Goal: Communication & Community: Answer question/provide support

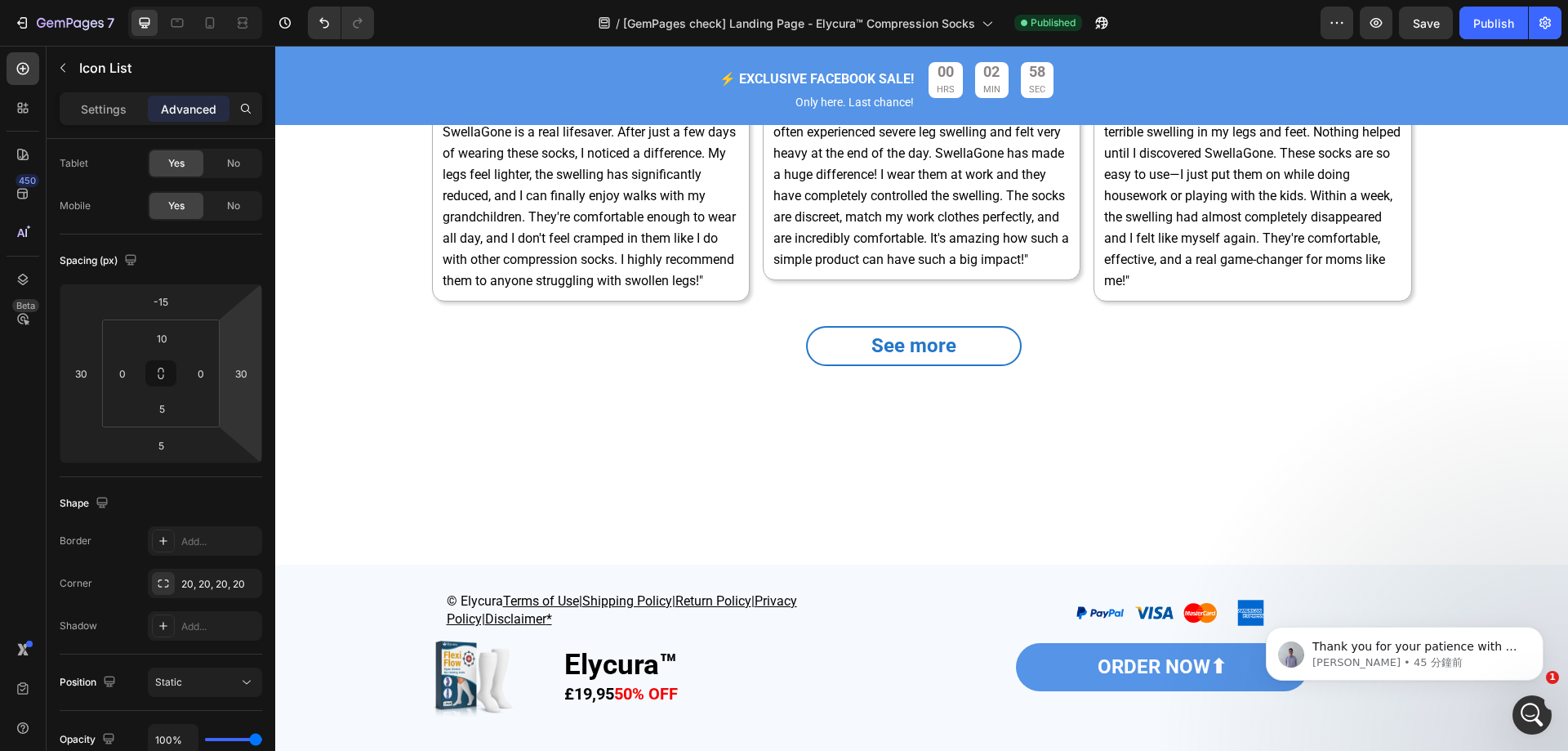
scroll to position [6673, 0]
click at [1528, 703] on icon "開啟 Intercom Messenger" at bounding box center [1530, 713] width 27 height 27
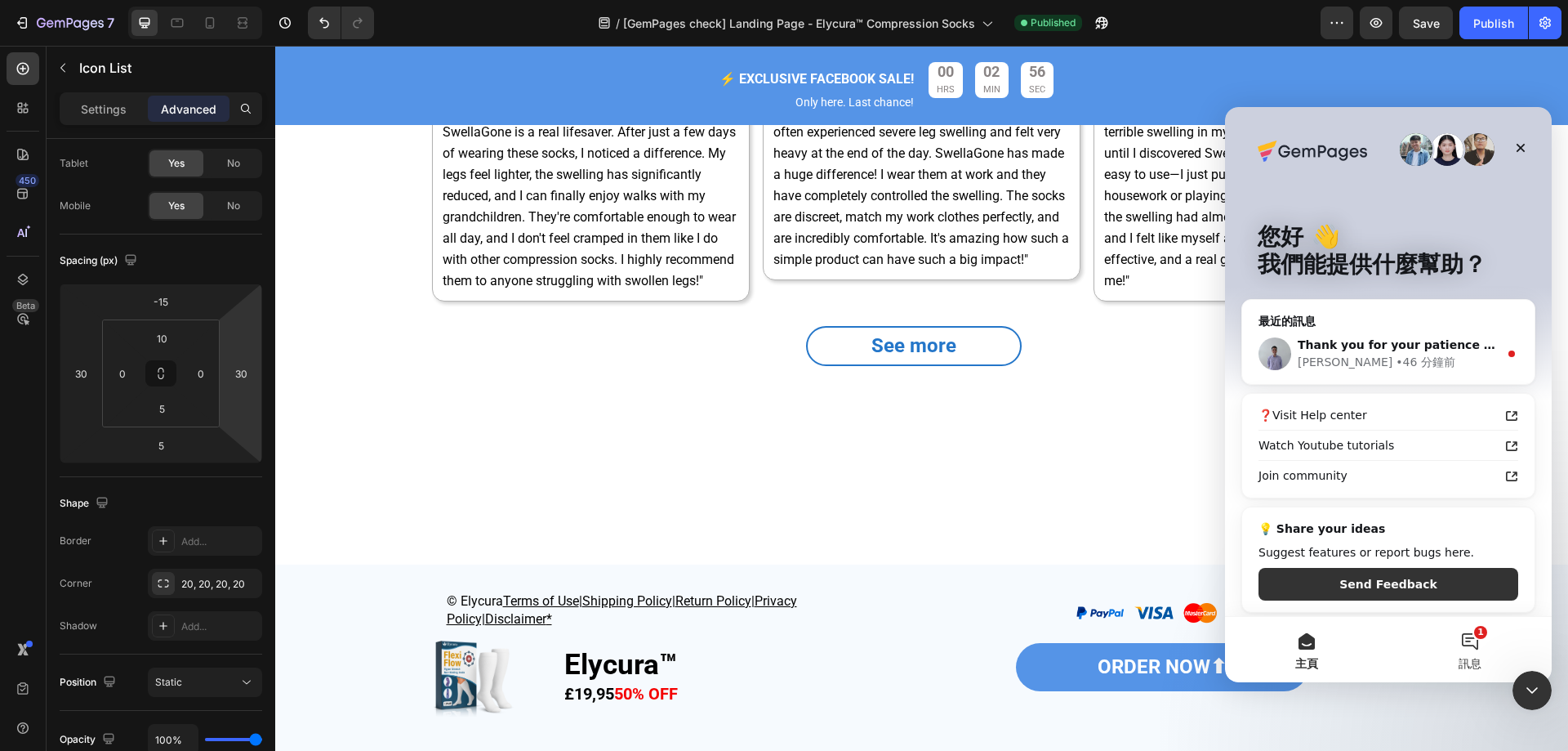
click at [1471, 639] on button "1 訊息" at bounding box center [1470, 649] width 163 height 66
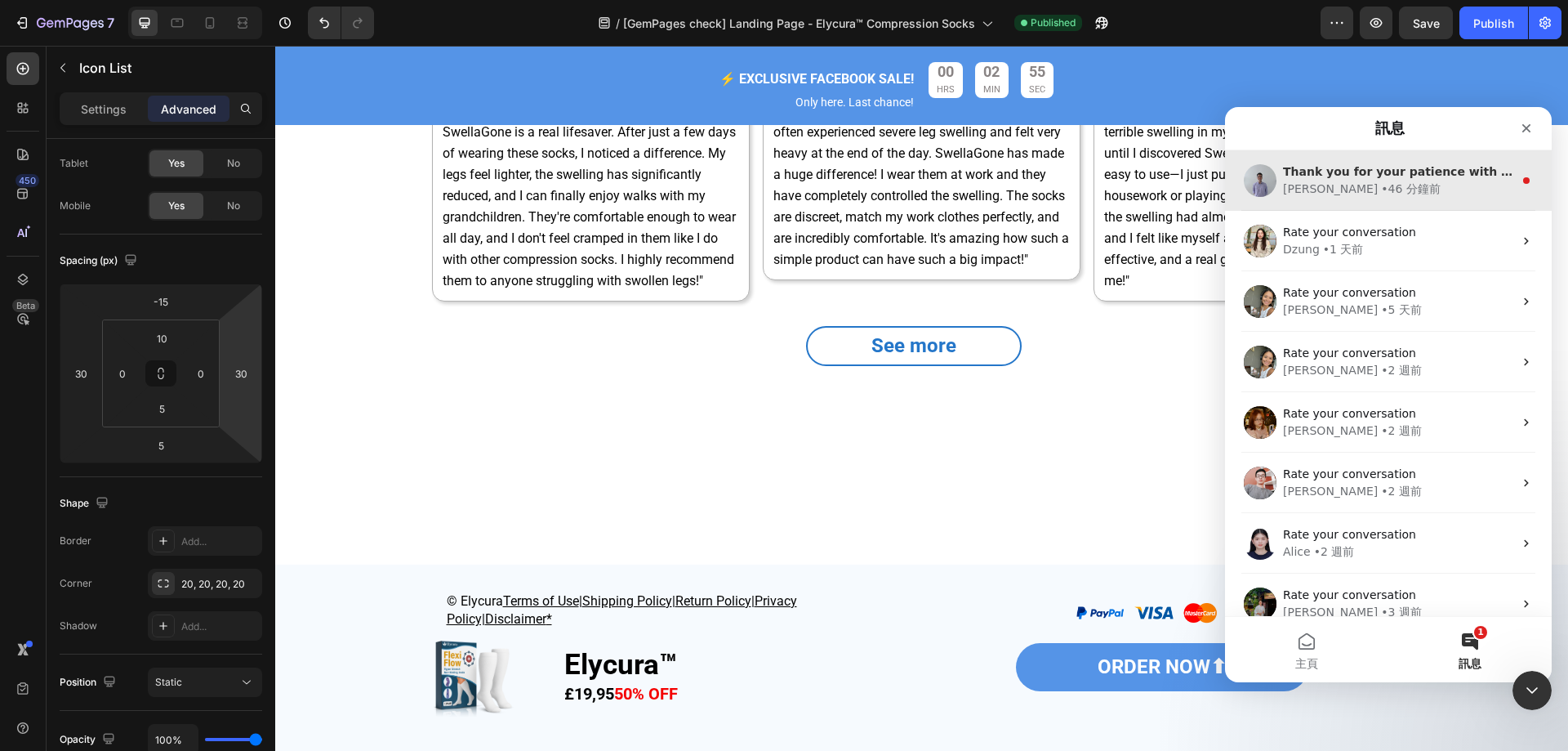
click at [1427, 180] on div "[PERSON_NAME] • 46 分鐘前" at bounding box center [1399, 188] width 231 height 17
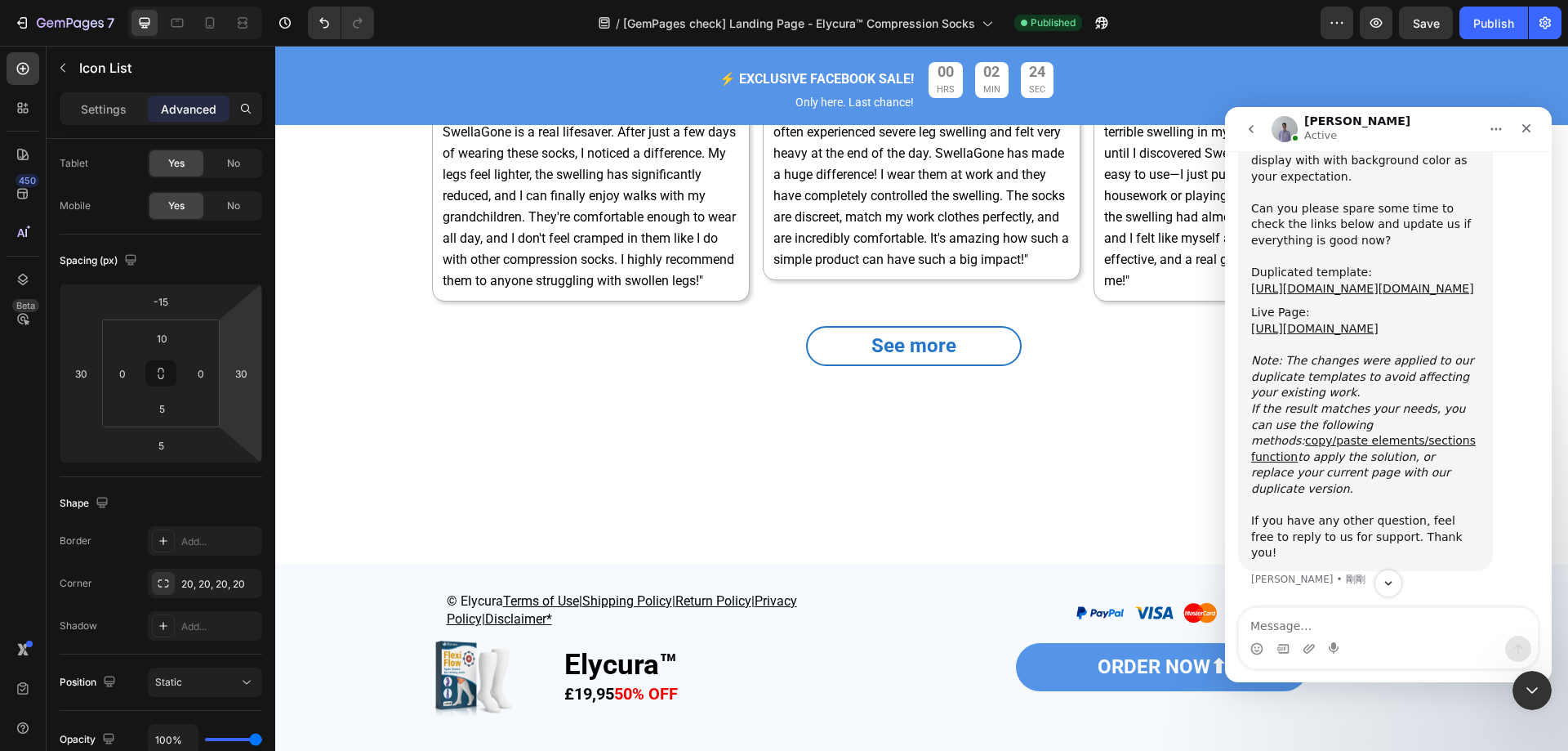
scroll to position [7539, 0]
click at [1363, 627] on textarea "Message…" at bounding box center [1389, 621] width 299 height 28
type textarea "ok"
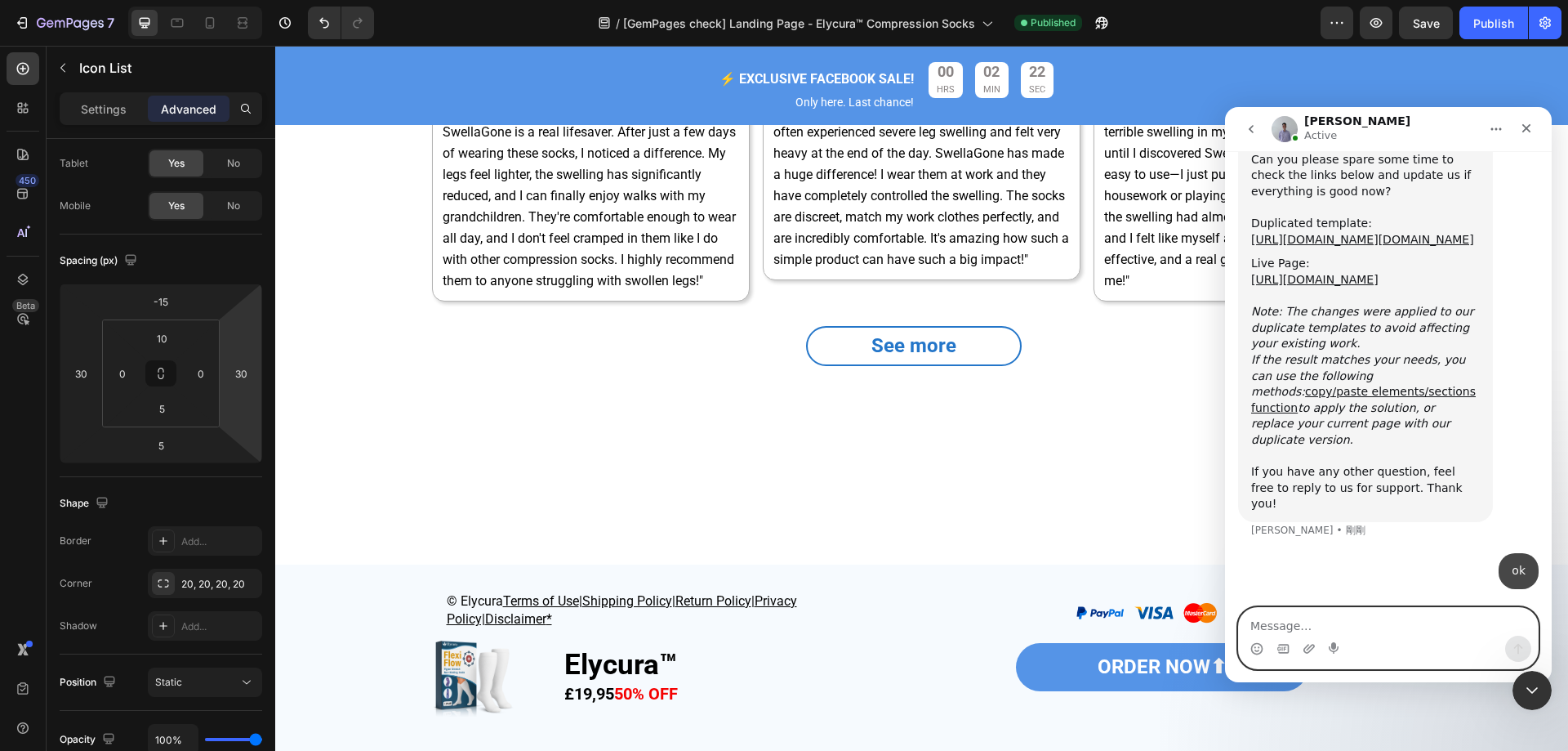
scroll to position [7587, 0]
type textarea "thank you"
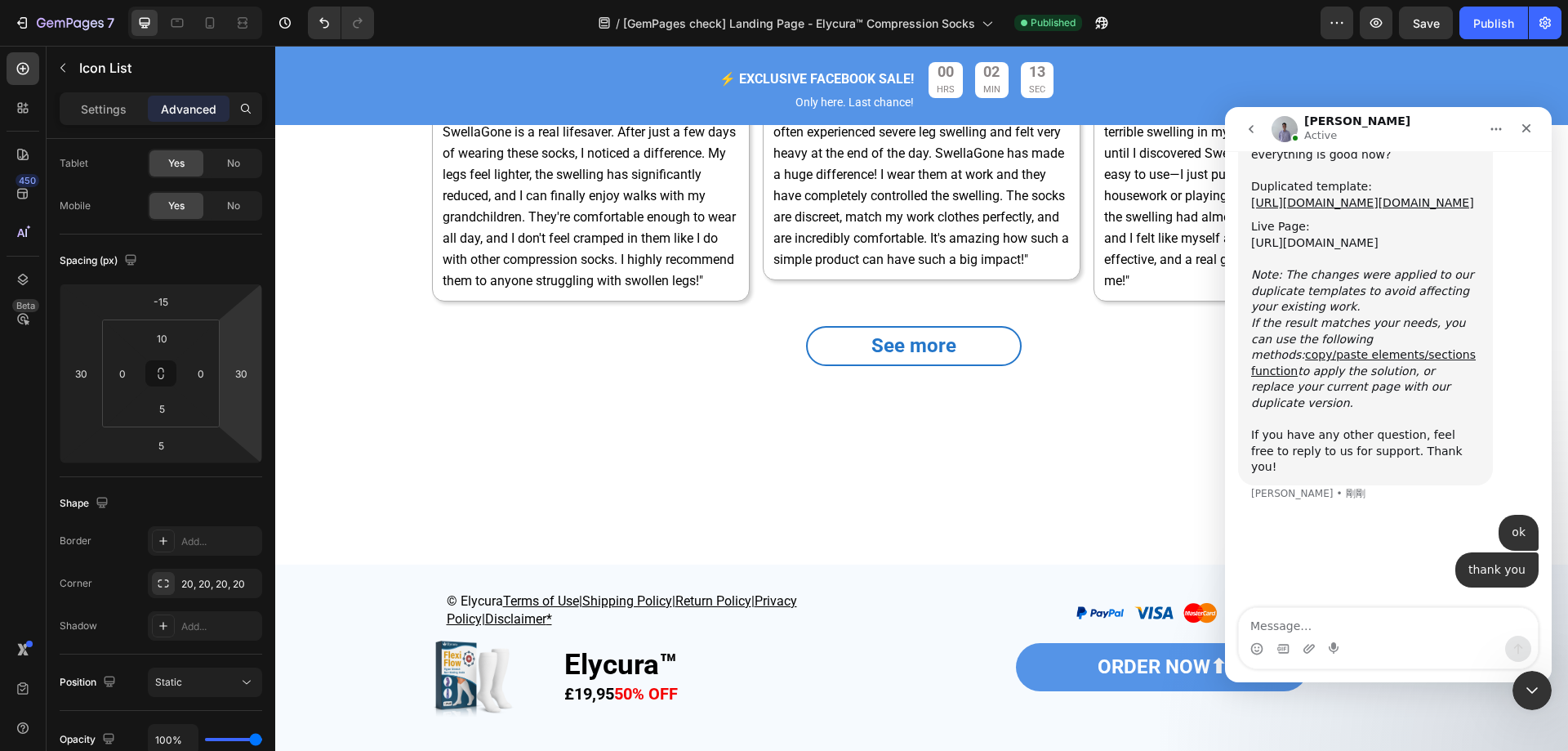
scroll to position [7461, 0]
click at [1362, 213] on link "[URL][DOMAIN_NAME][DOMAIN_NAME]" at bounding box center [1363, 206] width 223 height 14
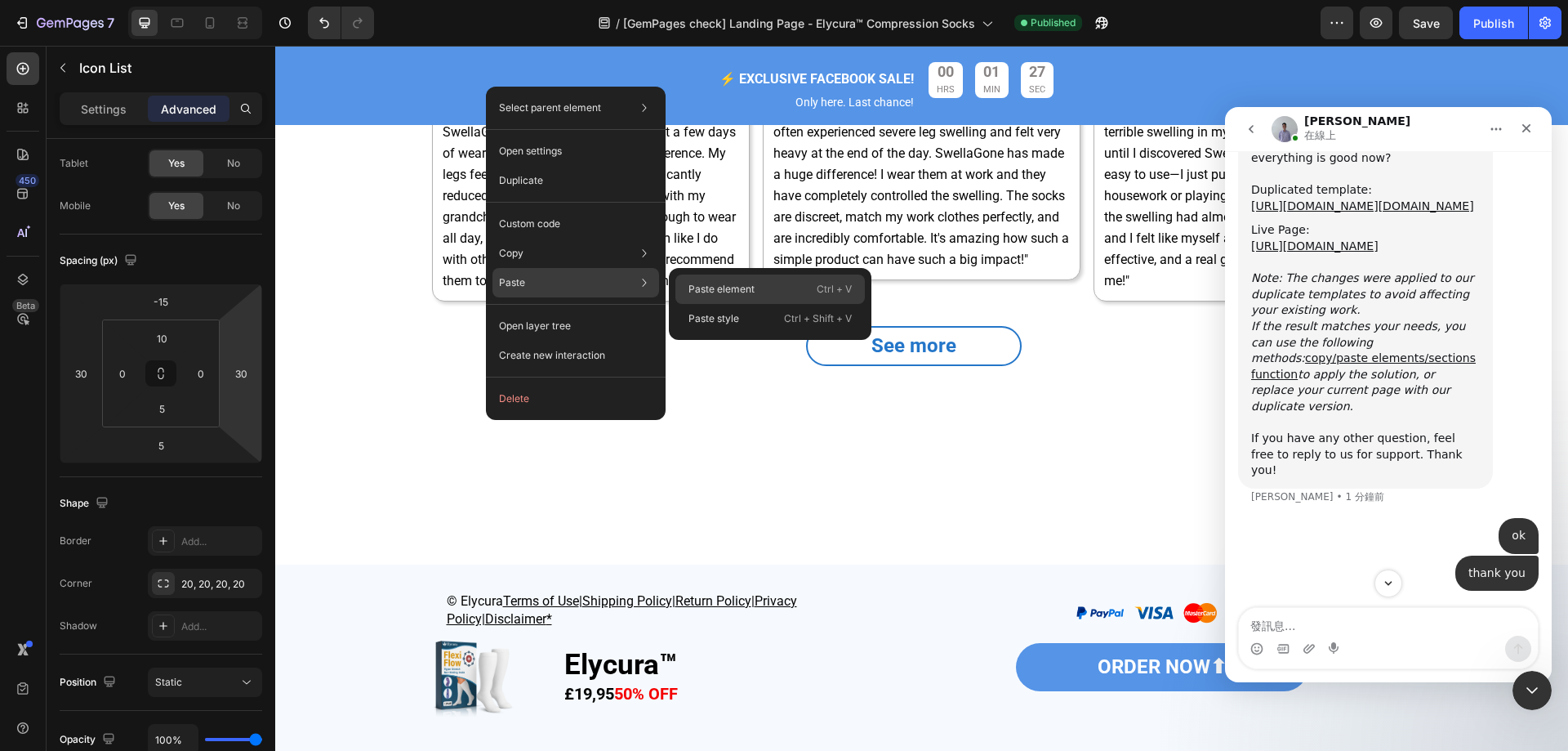
click at [725, 284] on p "Paste element" at bounding box center [721, 289] width 66 height 14
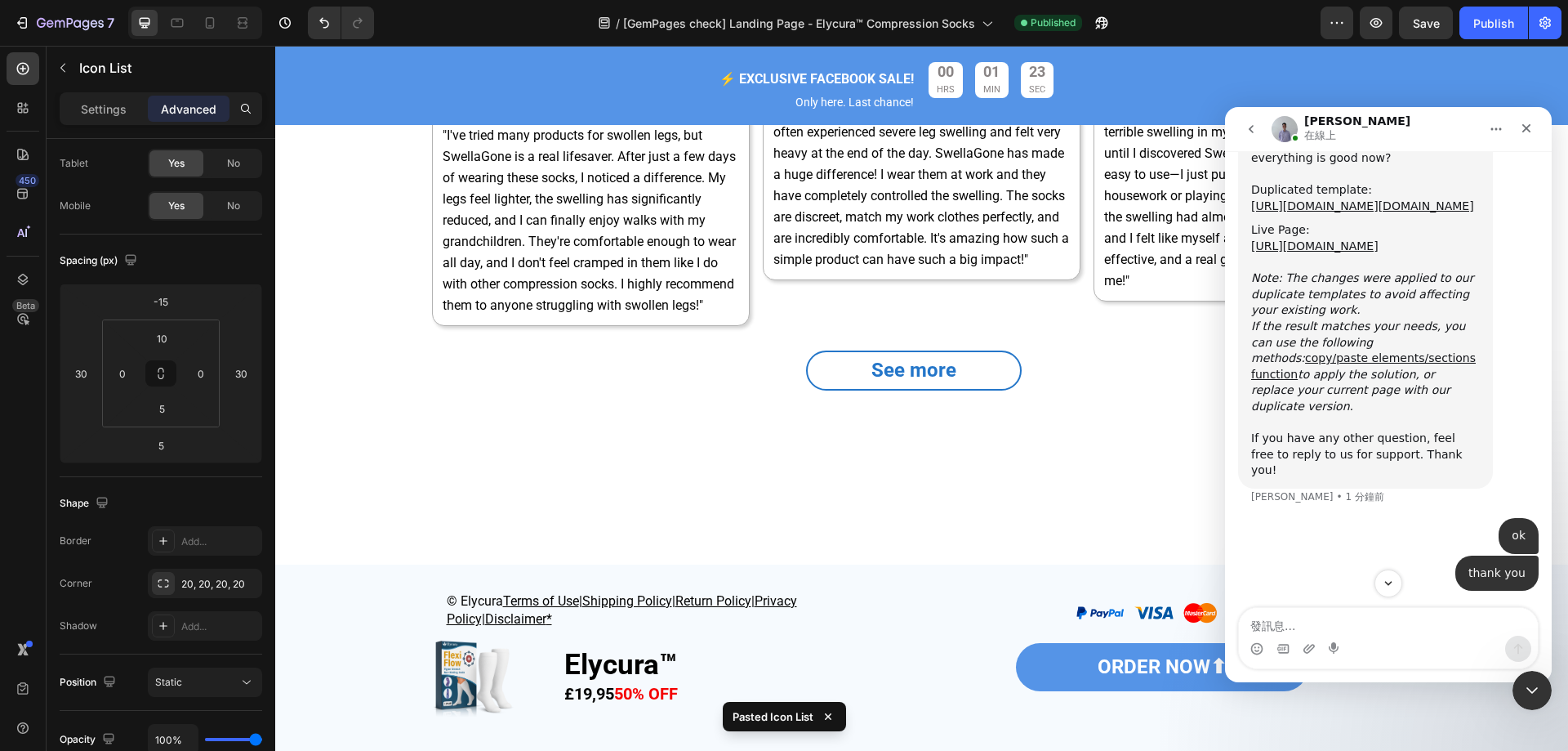
click at [813, 58] on div "Icon Icon Icon Icon Icon Icon List 0" at bounding box center [922, 41] width 267 height 32
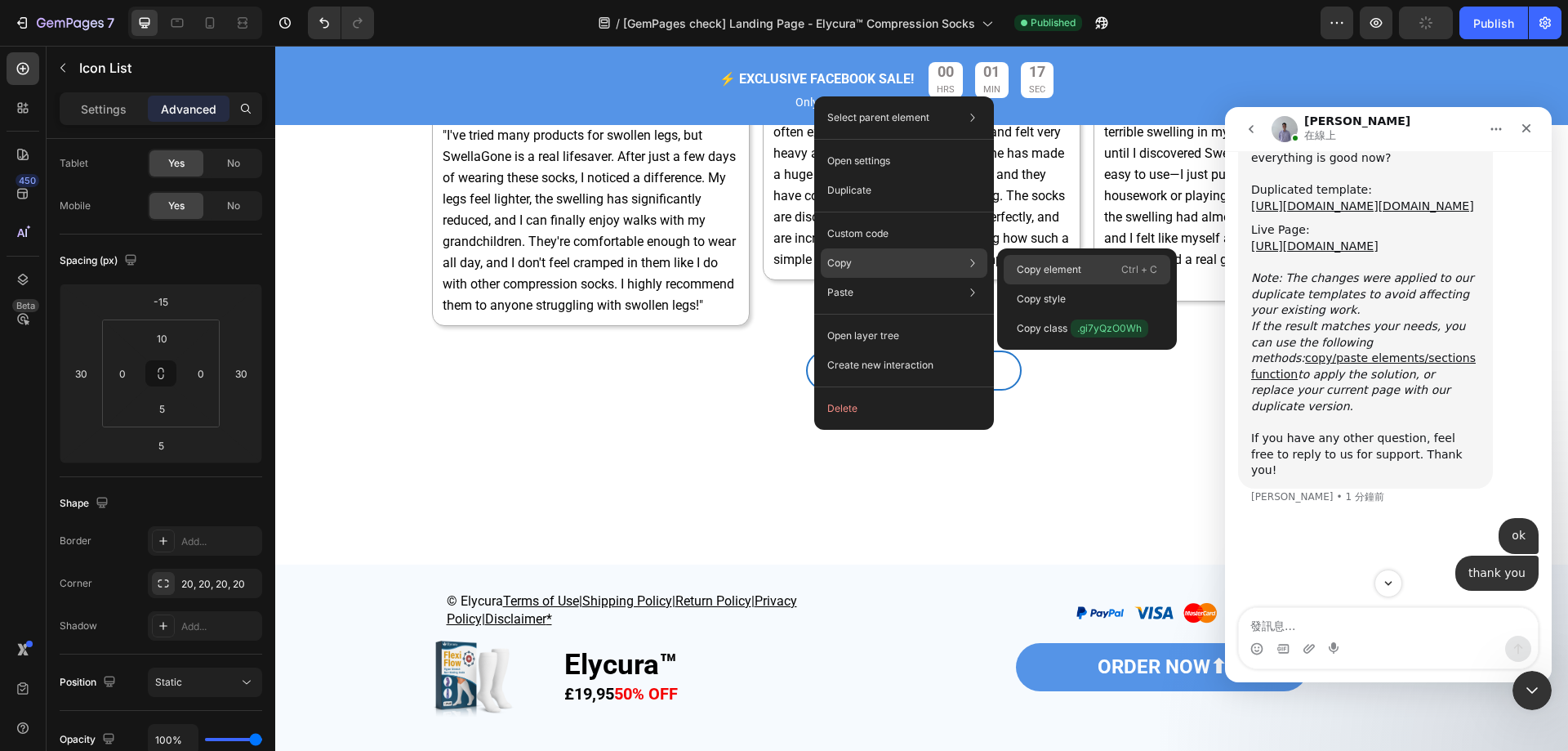
click at [1061, 284] on div "Copy element Ctrl + C" at bounding box center [1087, 298] width 167 height 30
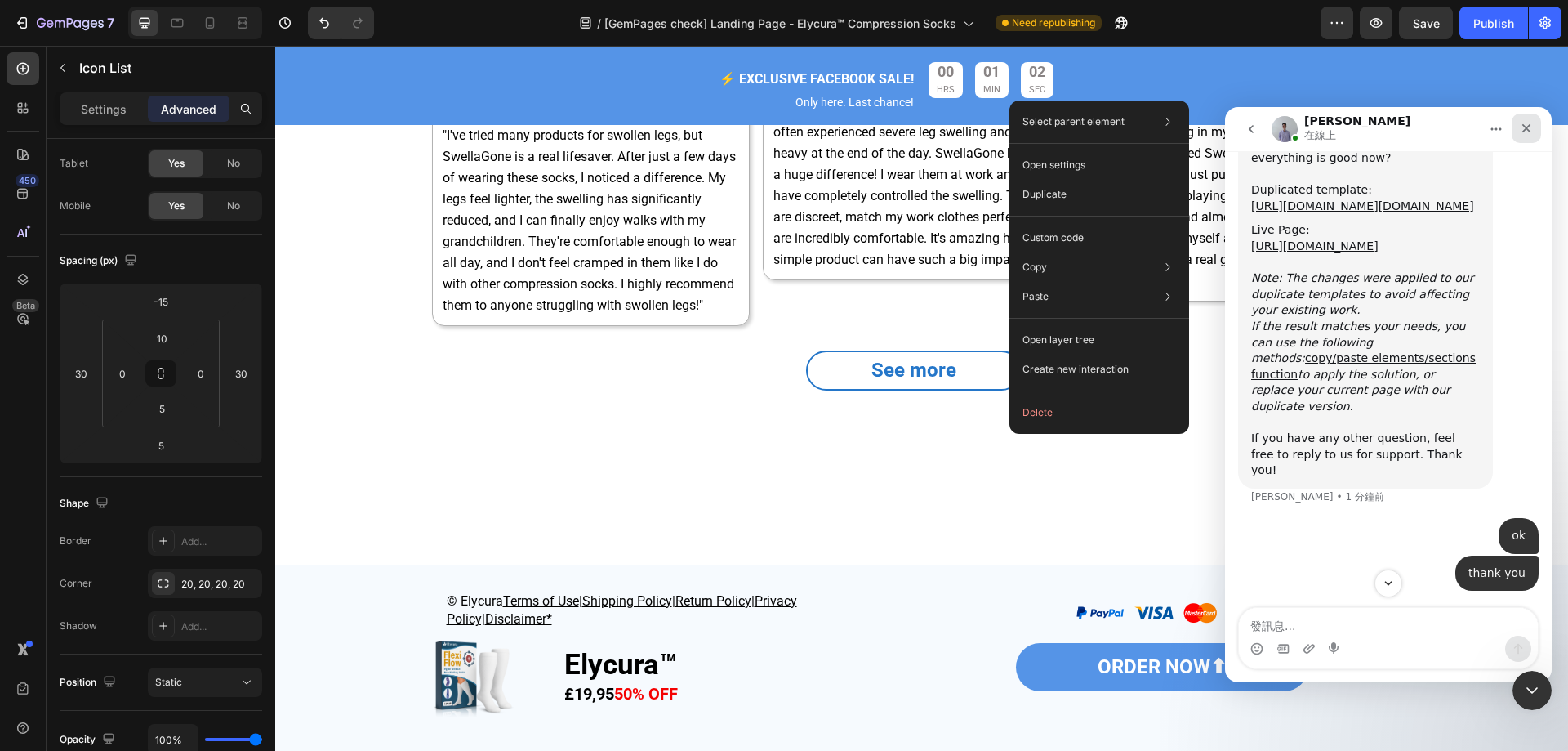
click at [1534, 129] on div "關閉" at bounding box center [1527, 128] width 30 height 30
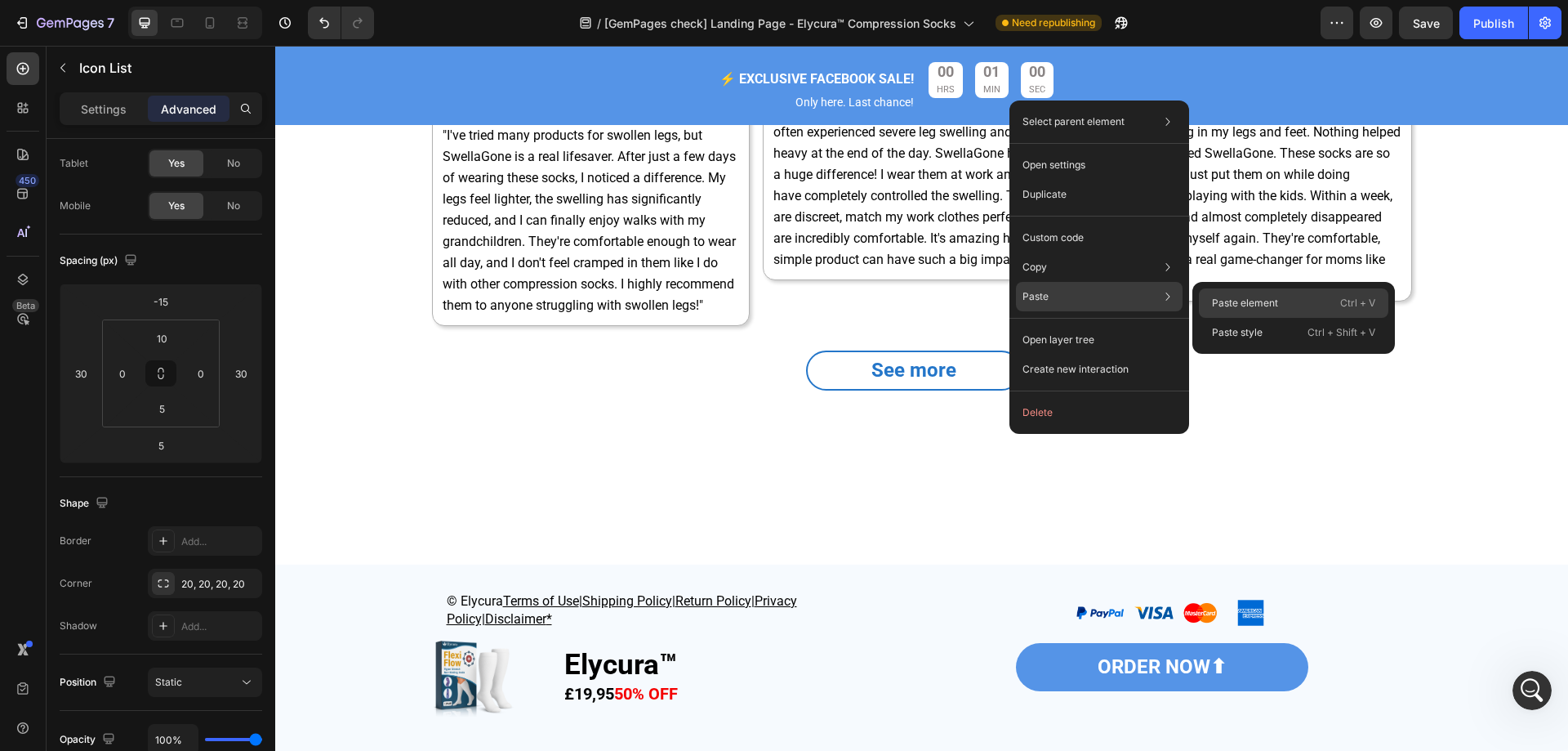
click at [1272, 299] on p "Paste element" at bounding box center [1244, 303] width 66 height 14
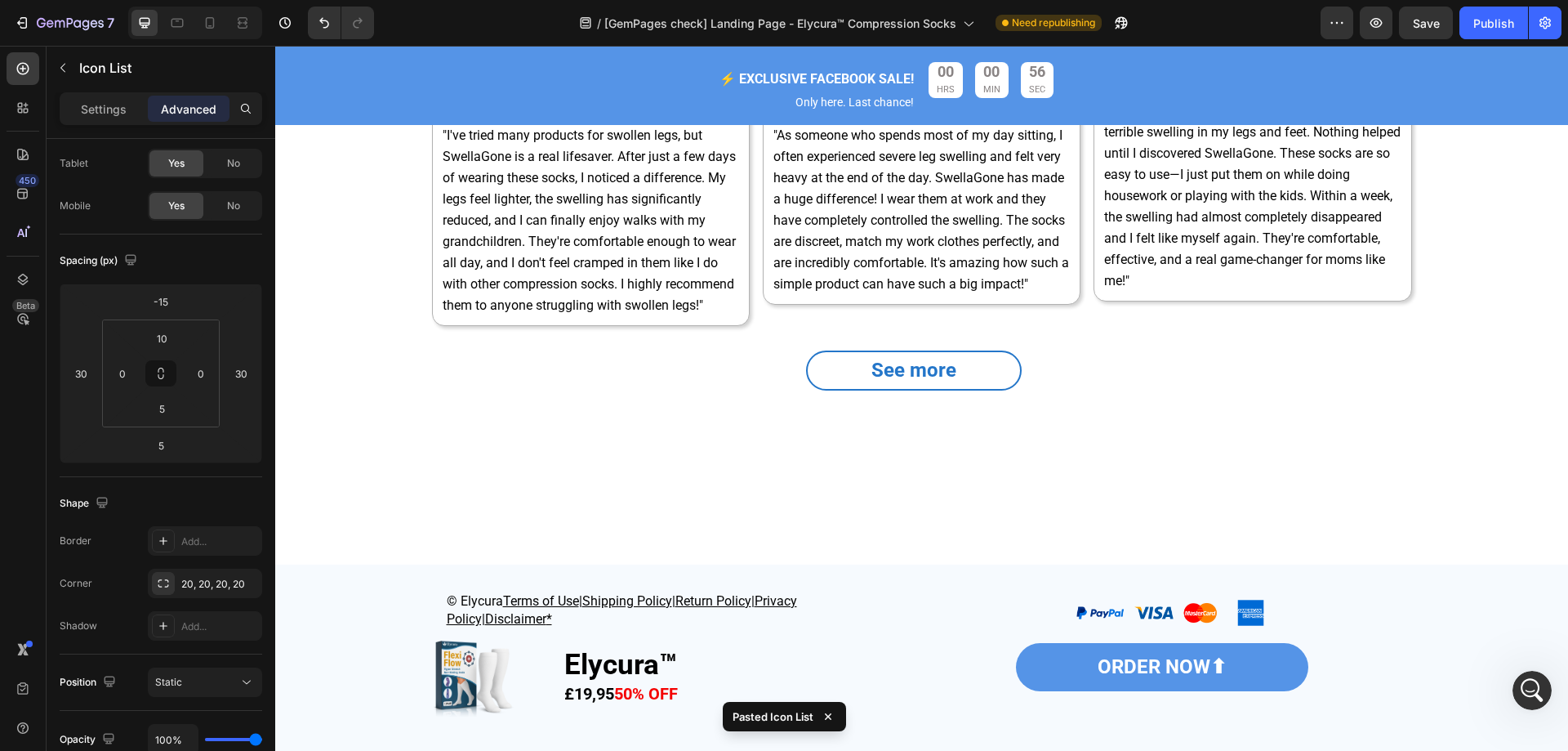
click at [1334, 54] on div "Icon Icon Icon Icon Icon" at bounding box center [1253, 43] width 267 height 21
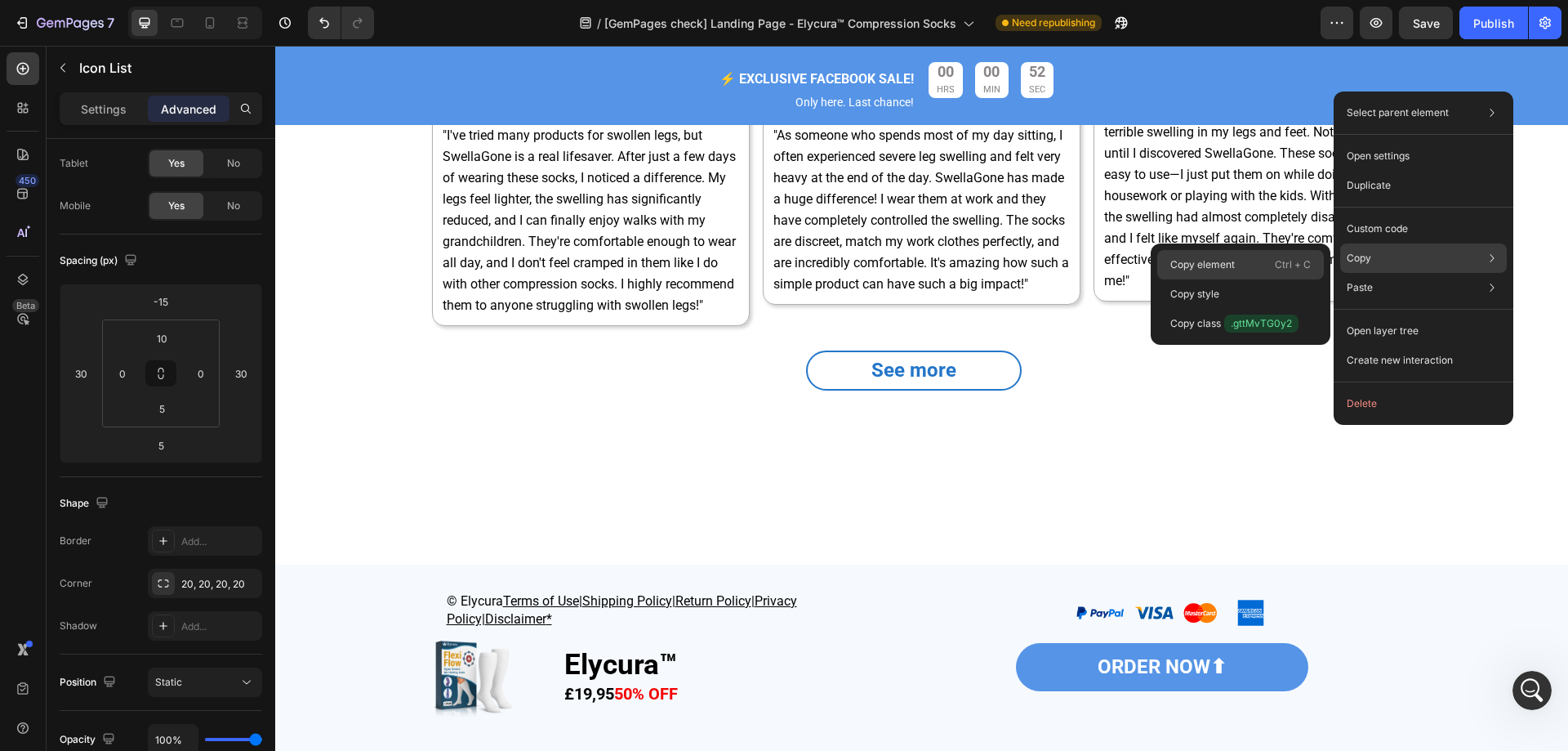
click at [1278, 279] on div "Copy element Ctrl + C" at bounding box center [1240, 294] width 167 height 30
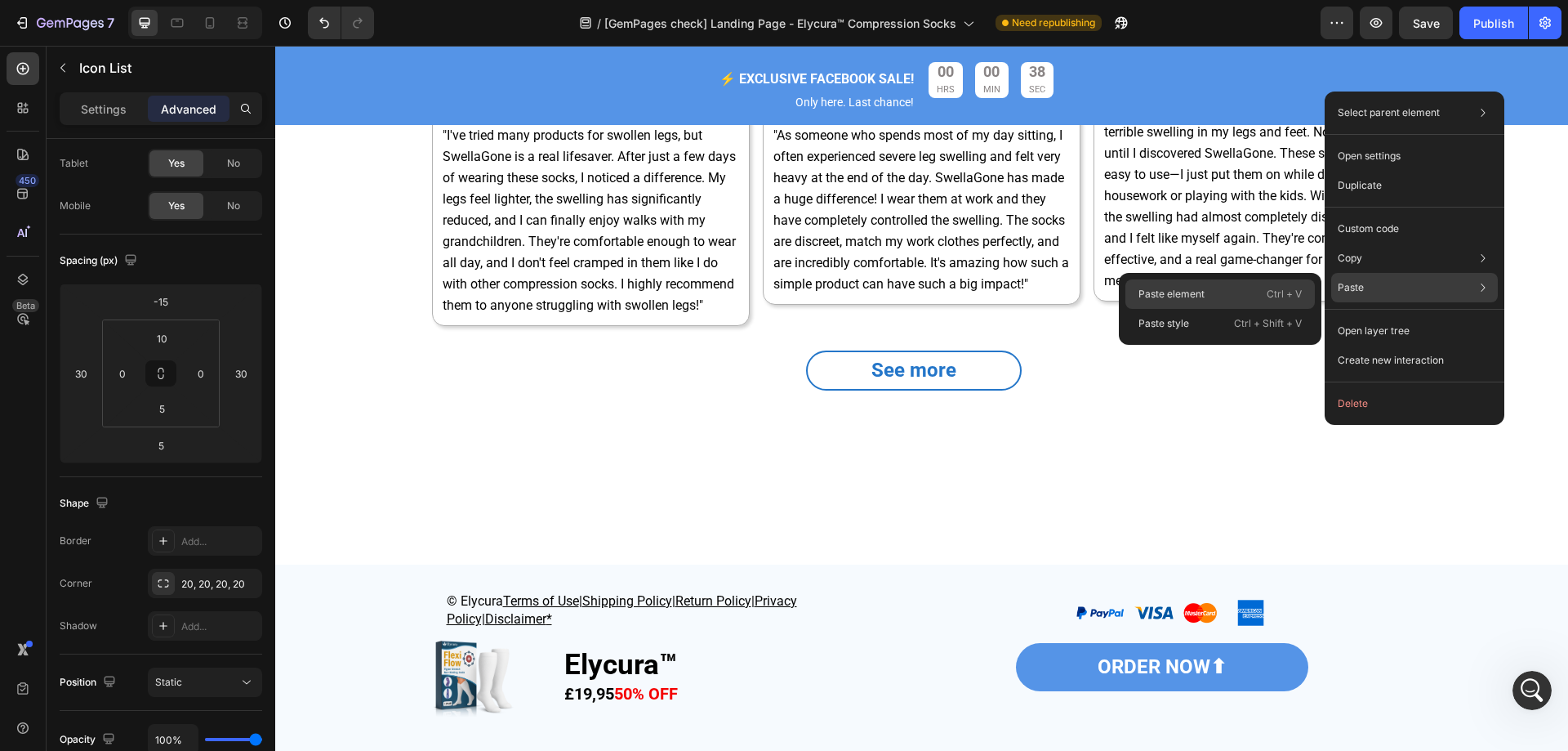
click at [1282, 298] on p "Ctrl + V" at bounding box center [1284, 294] width 35 height 16
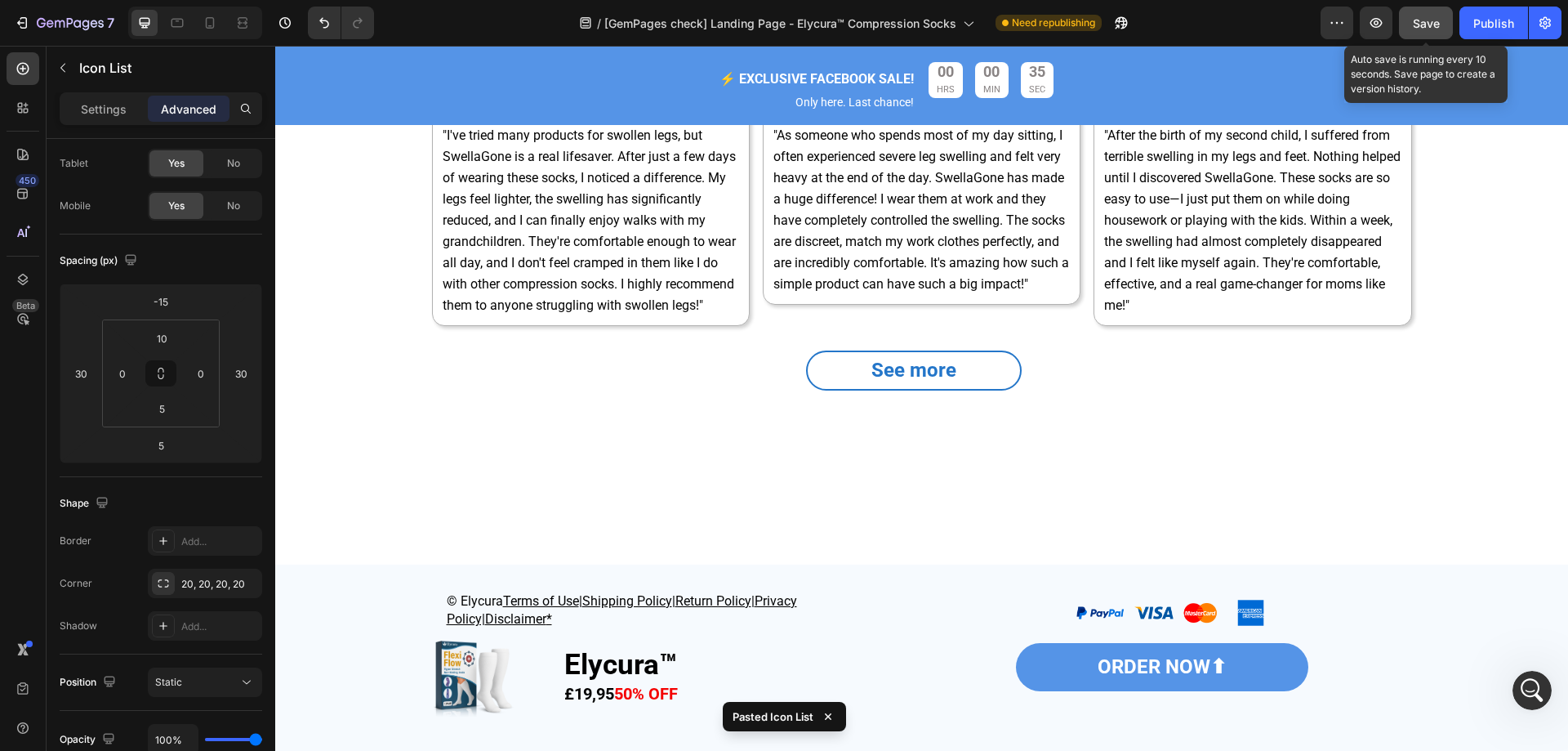
click at [1428, 20] on span "Save" at bounding box center [1427, 23] width 27 height 14
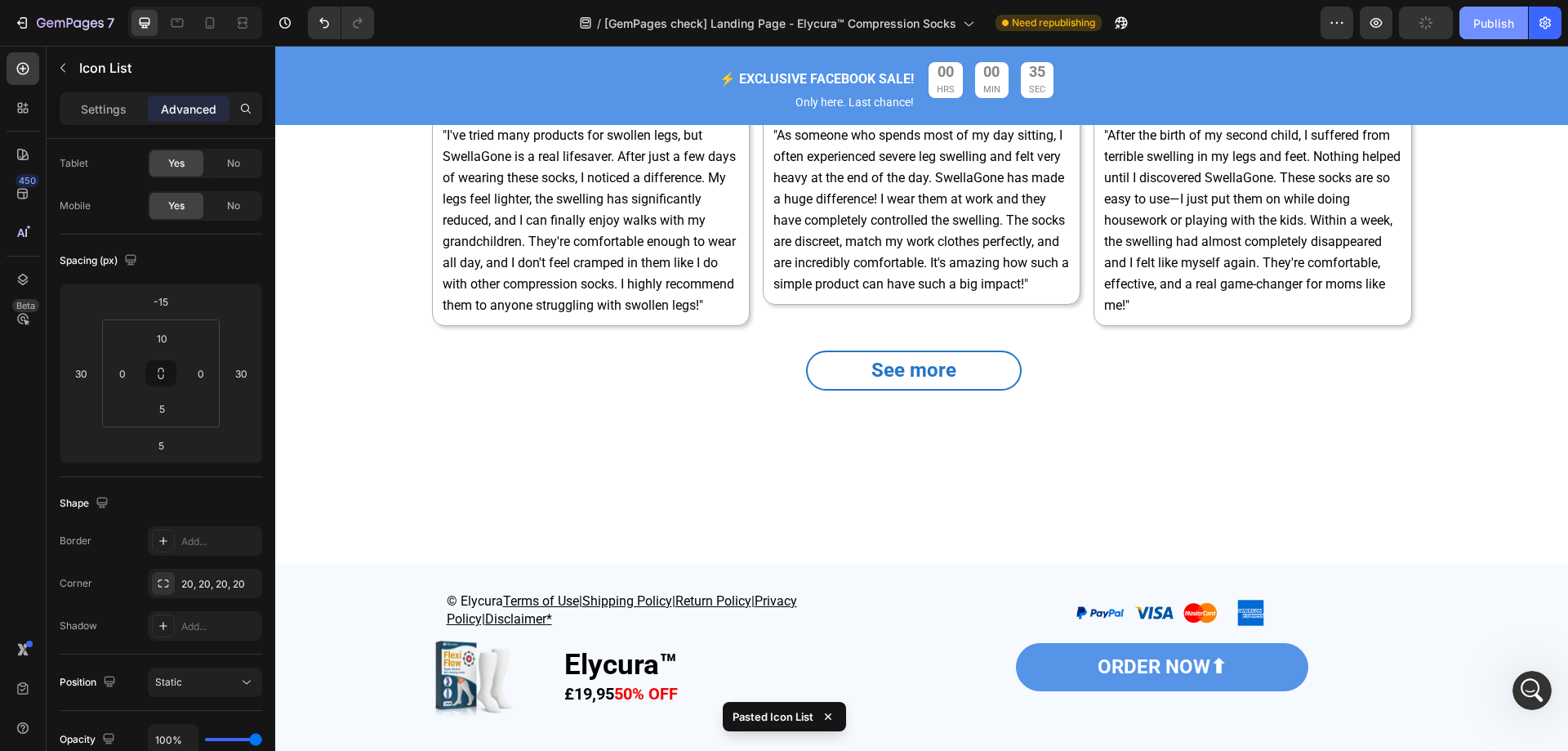
click at [1491, 33] on button "Publish" at bounding box center [1494, 23] width 68 height 32
click at [1378, 29] on icon "button" at bounding box center [1376, 23] width 16 height 16
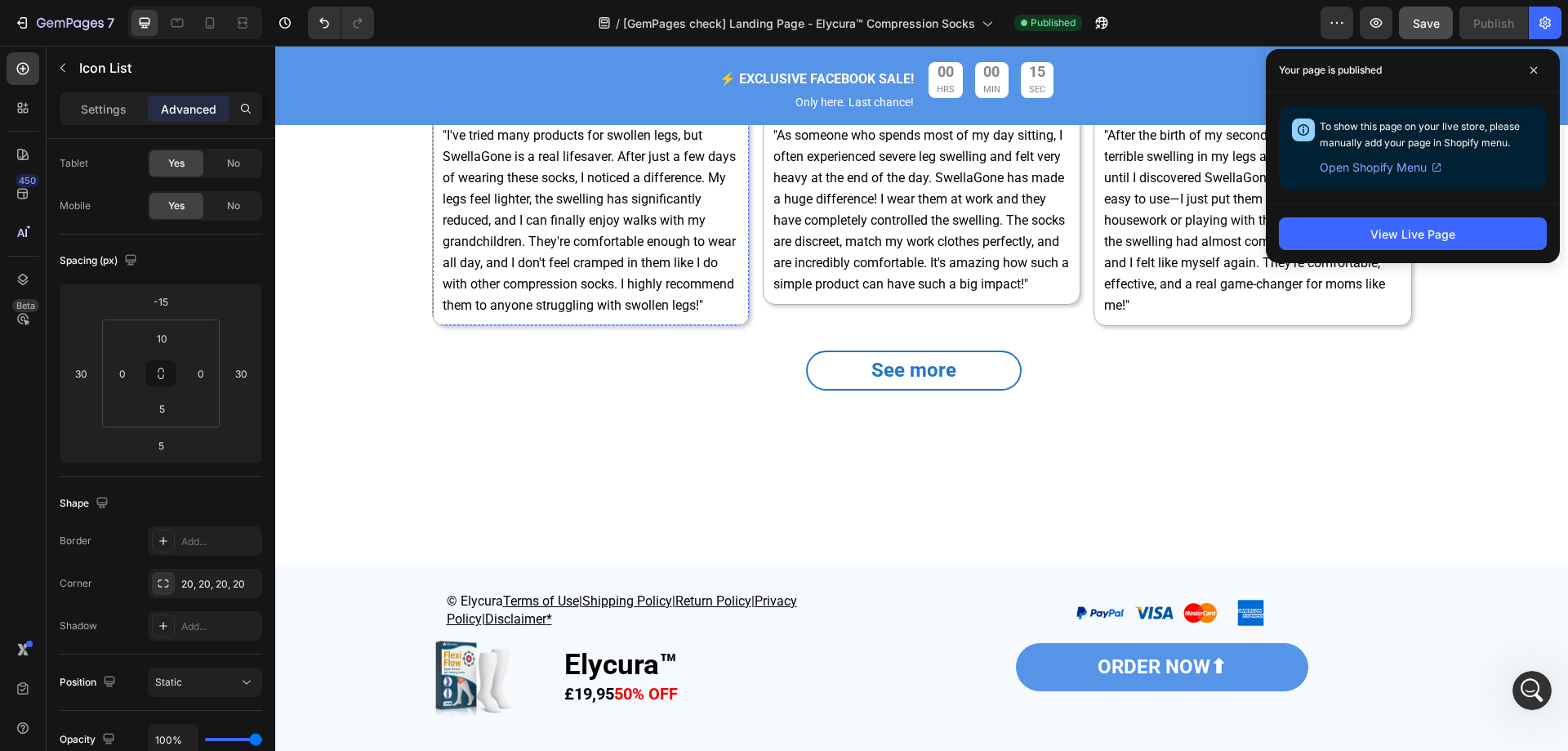
click at [675, 58] on div "Icon Icon Icon Icon Icon Icon List" at bounding box center [591, 41] width 267 height 32
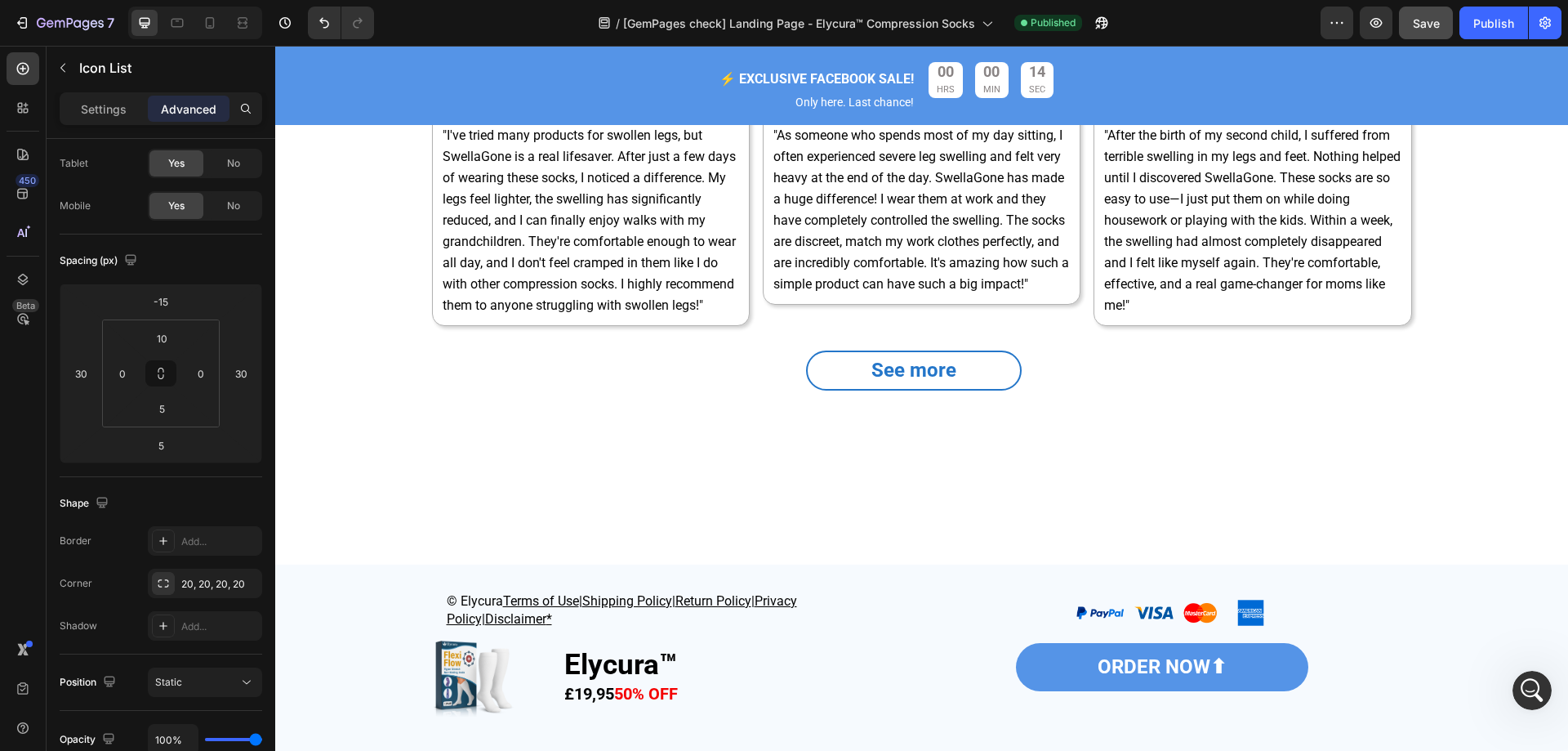
click at [571, 15] on icon at bounding box center [576, 10] width 11 height 12
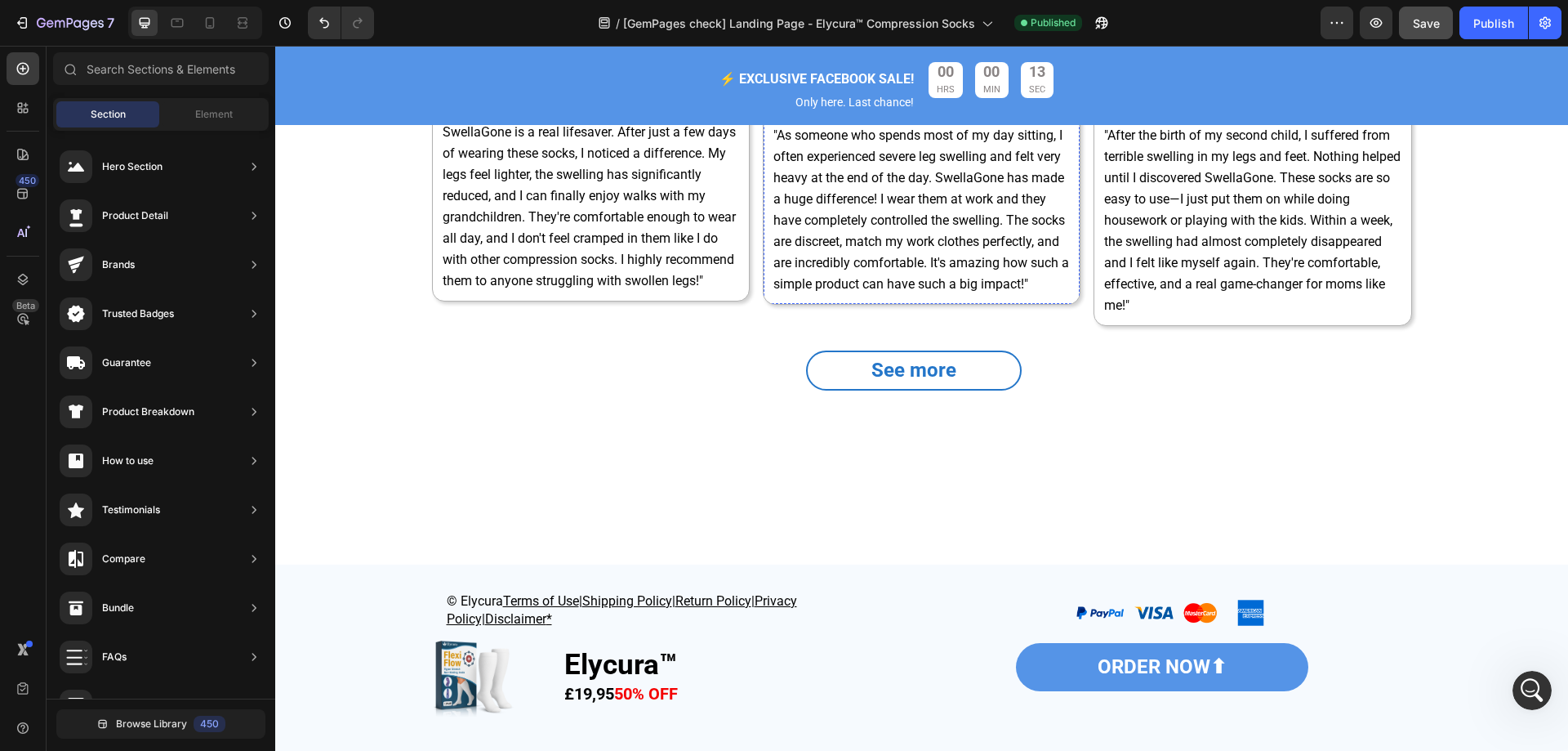
click at [1017, 58] on div "Icon Icon Icon Icon Icon Icon List" at bounding box center [922, 41] width 267 height 32
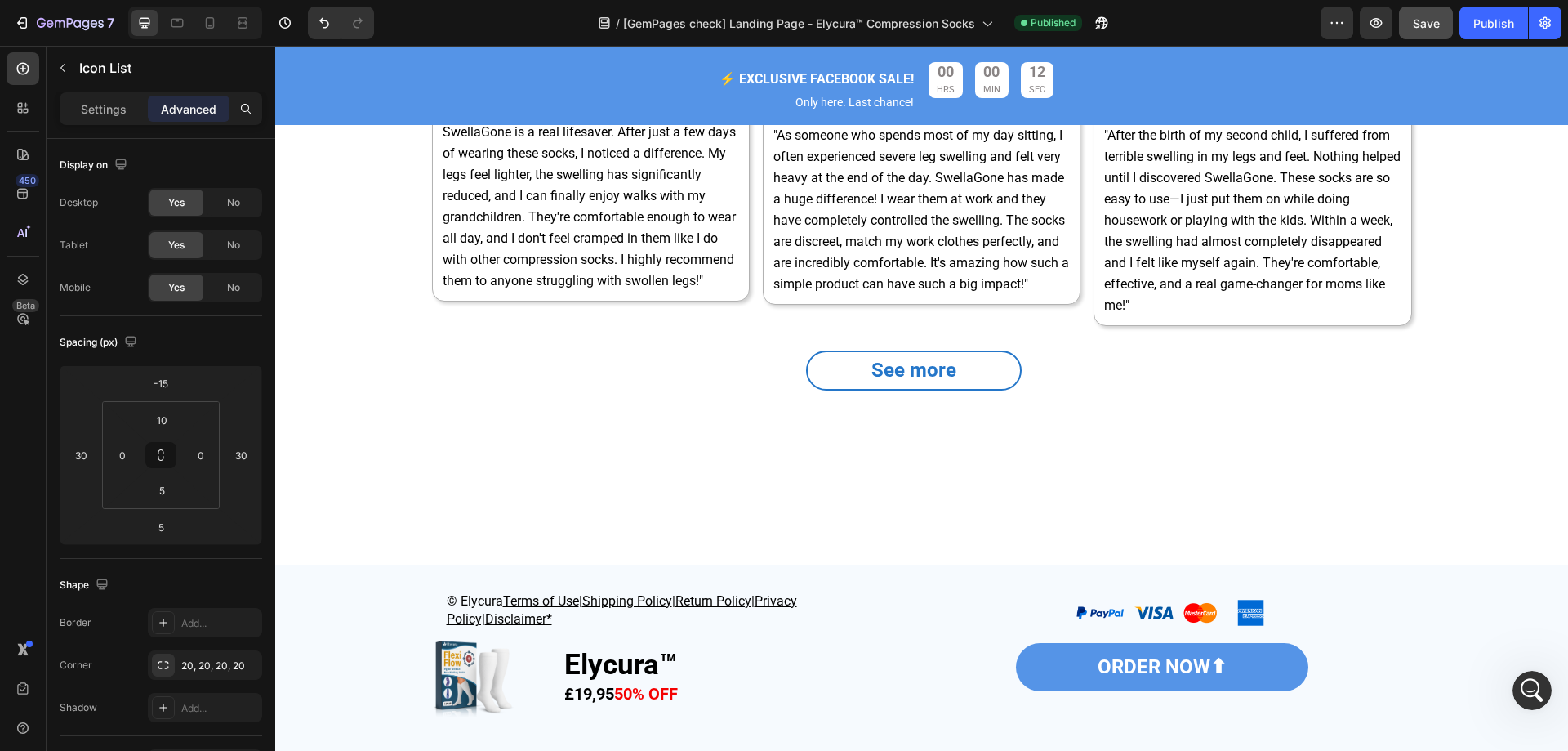
click at [900, 16] on icon at bounding box center [907, 10] width 14 height 14
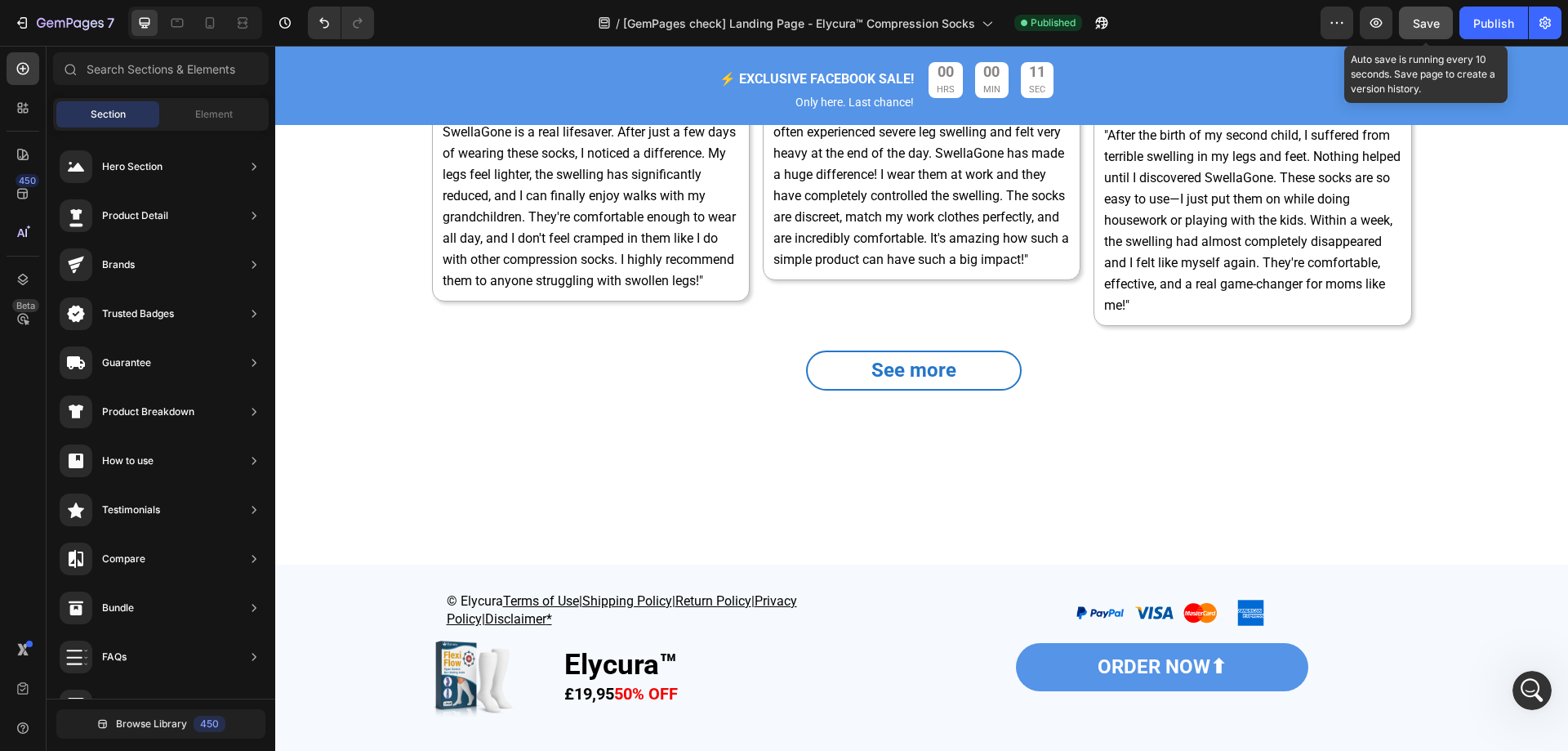
click at [1418, 25] on span "Save" at bounding box center [1427, 23] width 27 height 14
click at [1380, 24] on icon "button" at bounding box center [1376, 23] width 16 height 16
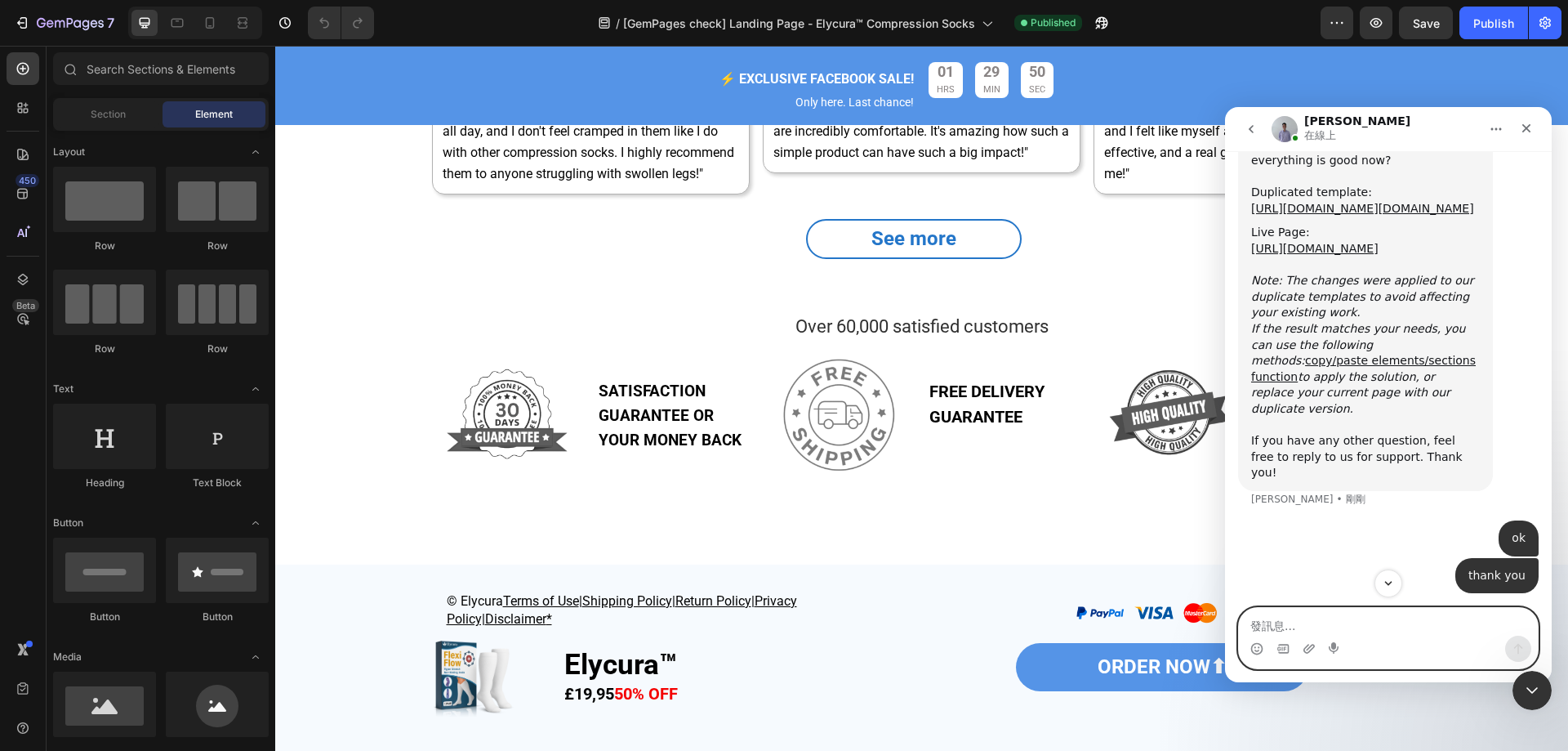
scroll to position [7560, 0]
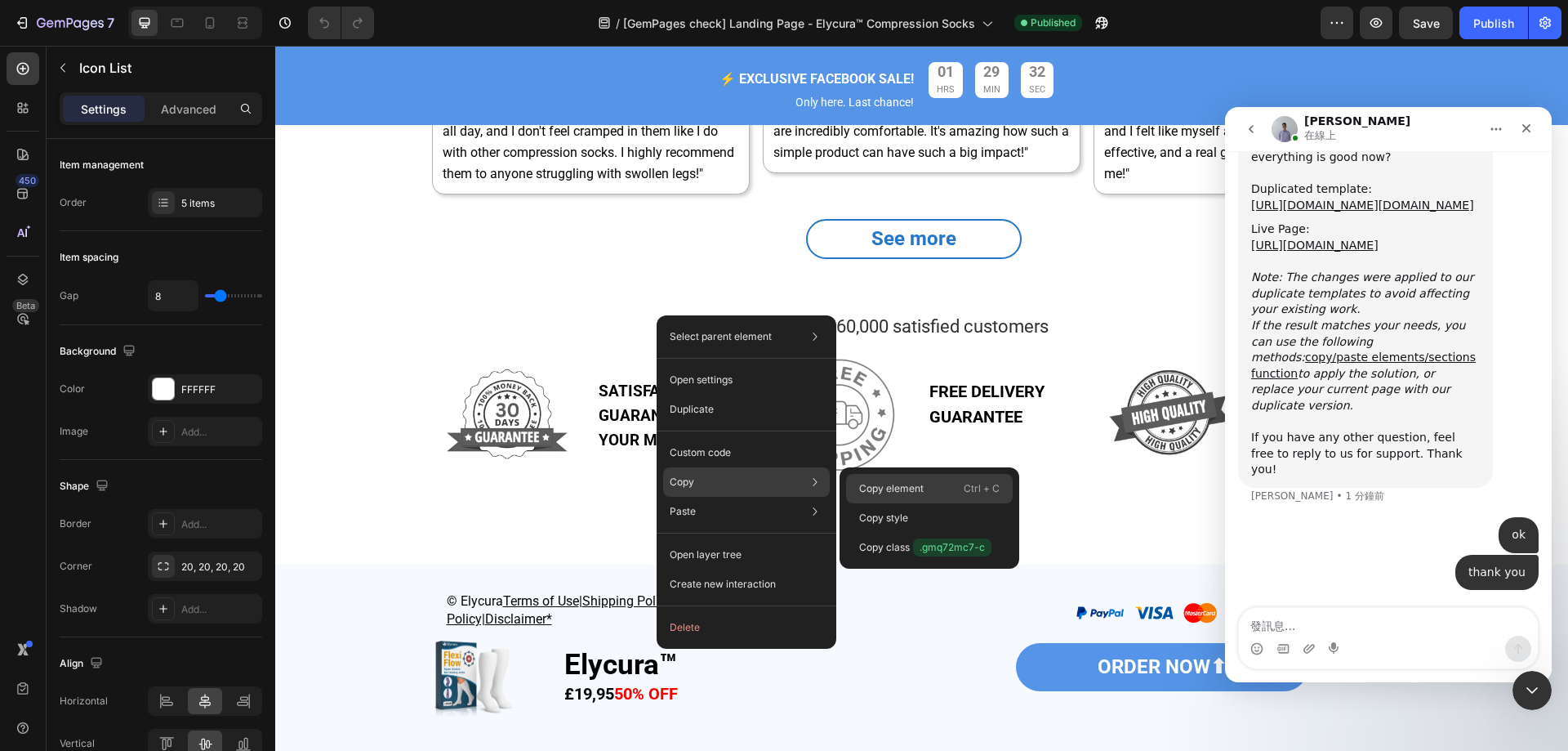
click at [912, 488] on p "Copy element" at bounding box center [892, 489] width 65 height 14
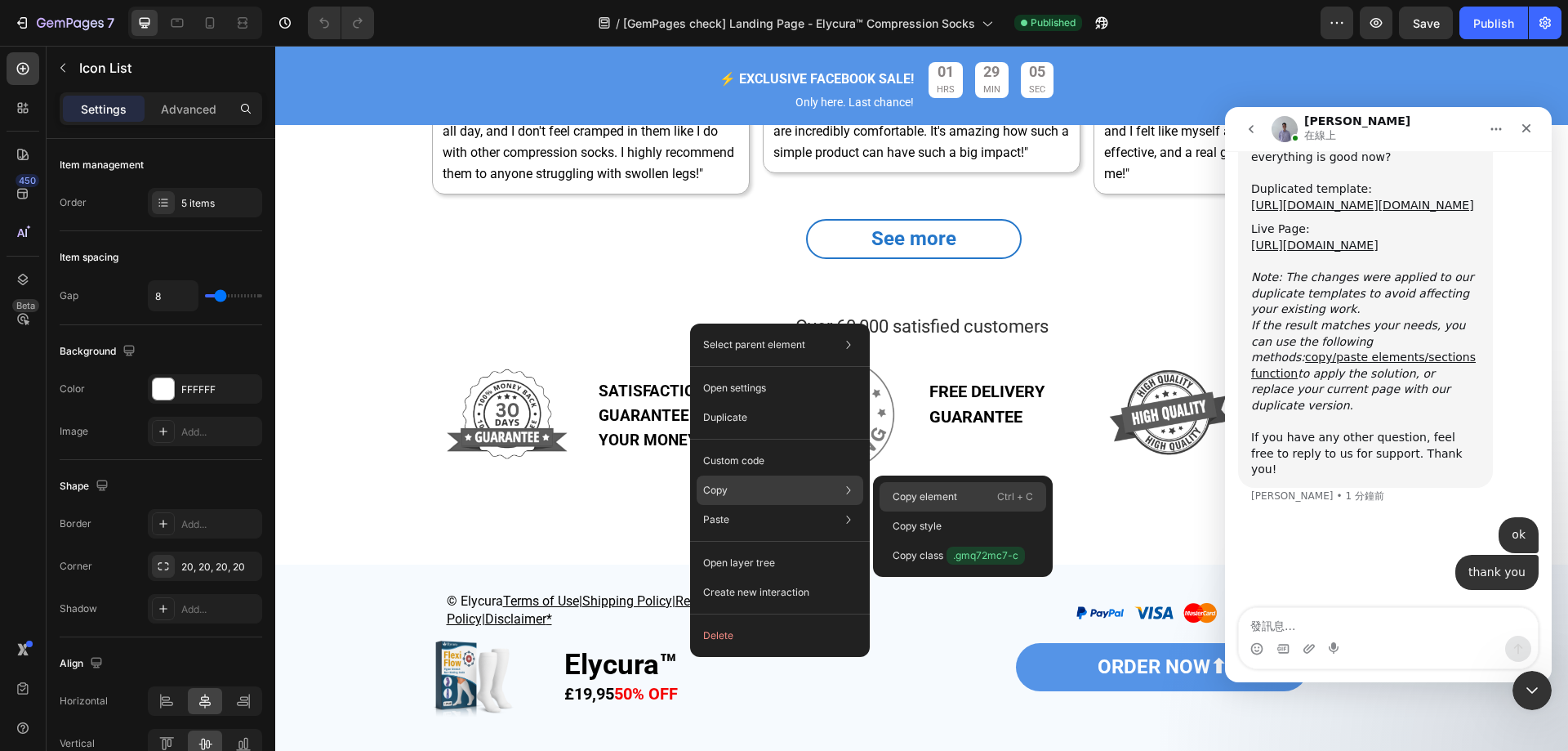
click at [947, 498] on p "Copy element" at bounding box center [925, 497] width 65 height 14
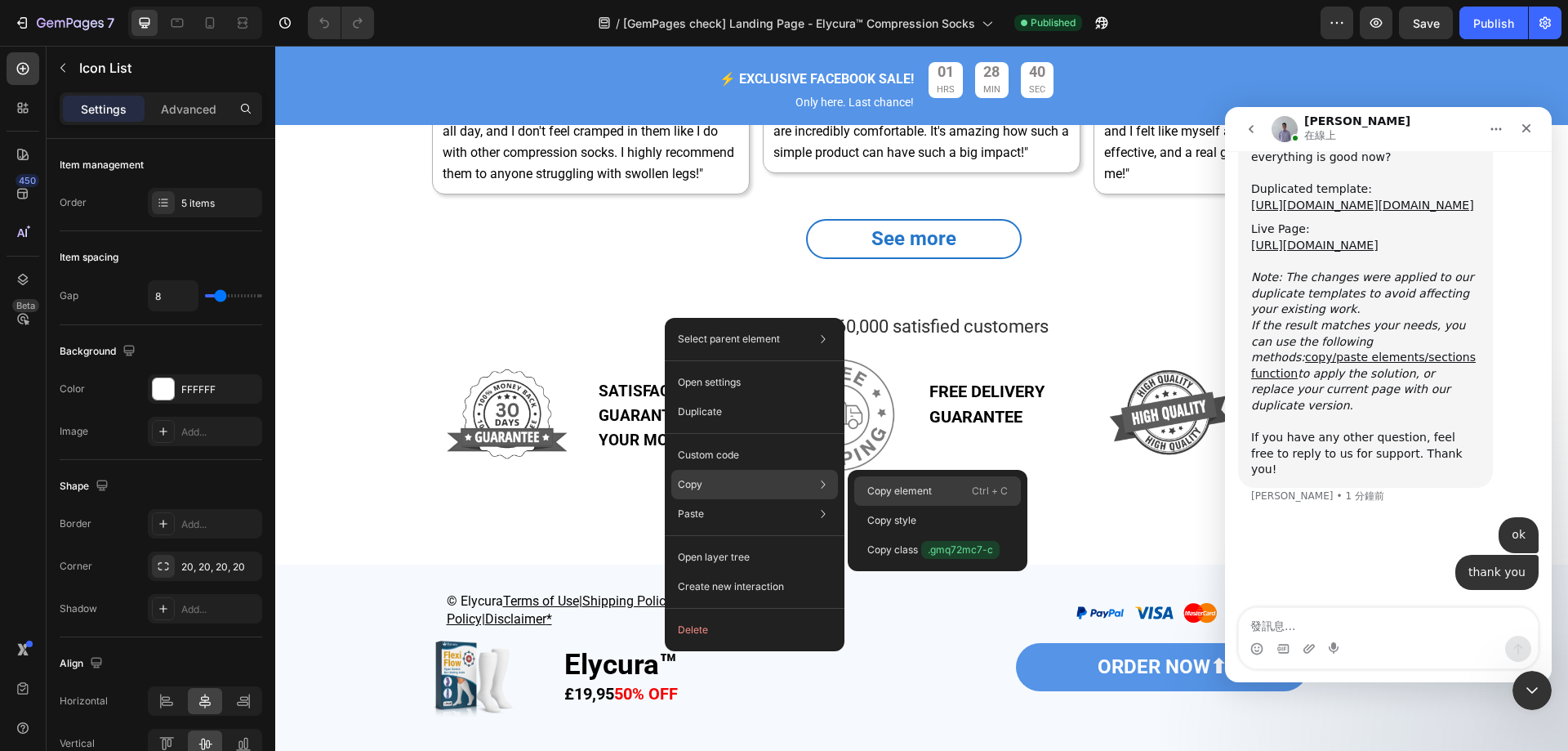
drag, startPoint x: 913, startPoint y: 485, endPoint x: 537, endPoint y: 185, distance: 481.0
click at [913, 485] on p "Copy element" at bounding box center [900, 491] width 65 height 14
